Goal: Task Accomplishment & Management: Manage account settings

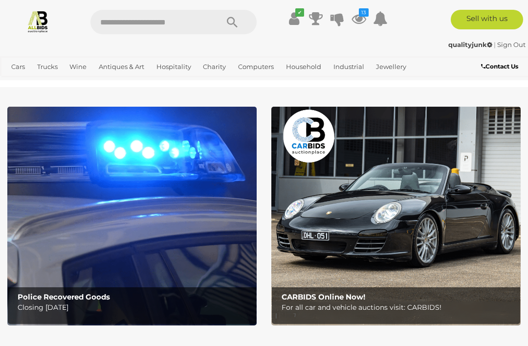
click at [365, 19] on icon at bounding box center [359, 19] width 15 height 18
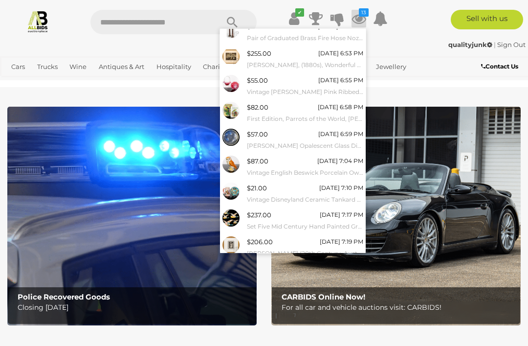
scroll to position [62, 0]
click at [285, 261] on link "View All" at bounding box center [293, 269] width 146 height 17
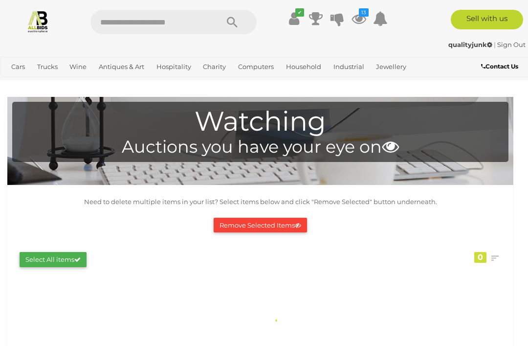
click at [290, 271] on div "Closing First Closing Last Lowest Bid Highest Bid Item Name A-Z Item Name Z-A A…" at bounding box center [260, 258] width 497 height 32
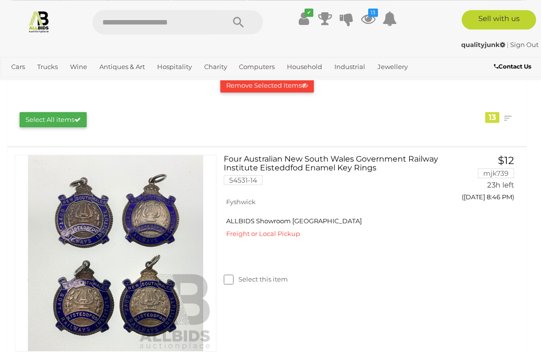
scroll to position [140, 0]
click at [344, 168] on link "Four Australian New South Wales Government Railway Institute Eisteddfod Enamel …" at bounding box center [332, 174] width 202 height 38
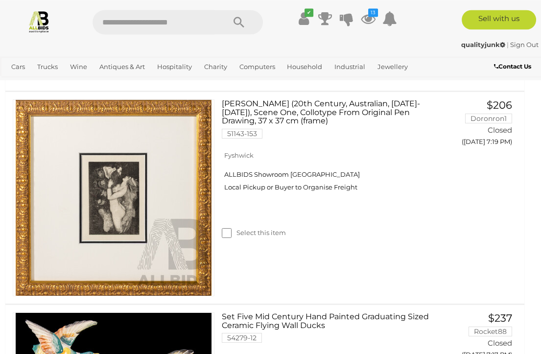
scroll to position [767, 2]
click at [222, 242] on div "Select this item" at bounding box center [330, 221] width 216 height 44
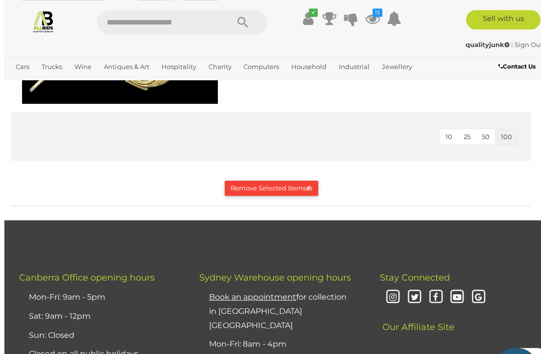
scroll to position [2902, 0]
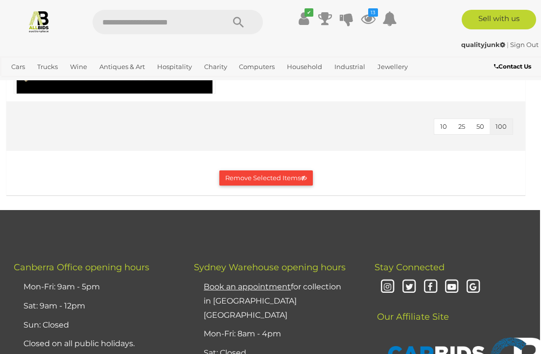
click at [290, 185] on button "Remove Selected Items" at bounding box center [265, 177] width 93 height 15
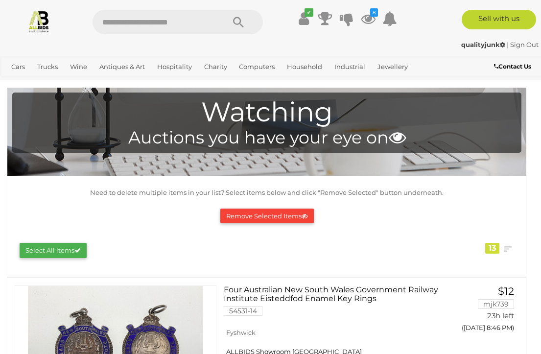
scroll to position [0, 0]
click at [294, 210] on button "Remove Selected Items" at bounding box center [266, 215] width 93 height 15
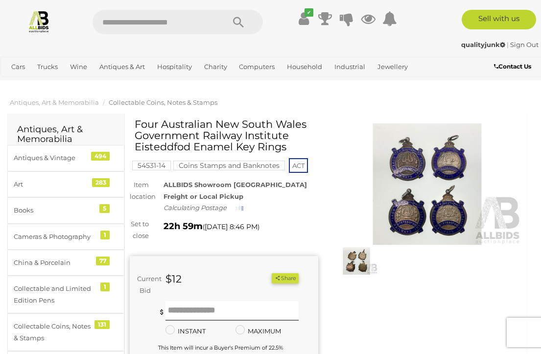
scroll to position [1, 0]
